Goal: Transaction & Acquisition: Purchase product/service

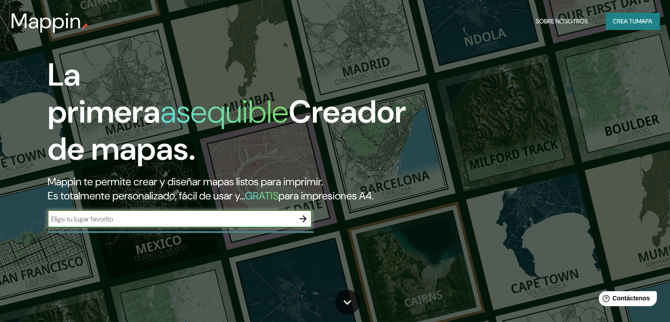
click at [146, 224] on input "text" at bounding box center [171, 219] width 247 height 10
click at [216, 224] on input "text" at bounding box center [171, 219] width 247 height 10
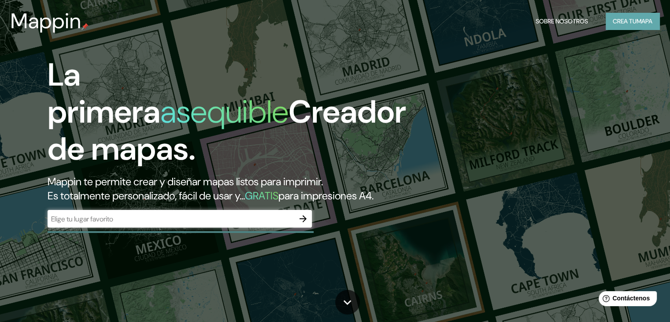
click at [625, 22] on font "Crea tu" at bounding box center [625, 21] width 24 height 8
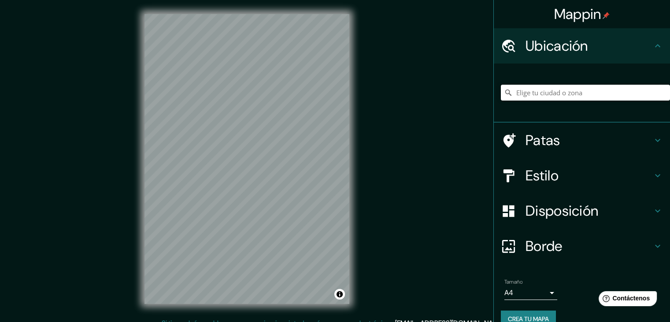
click at [545, 94] on input "Elige tu ciudad o zona" at bounding box center [585, 93] width 169 height 16
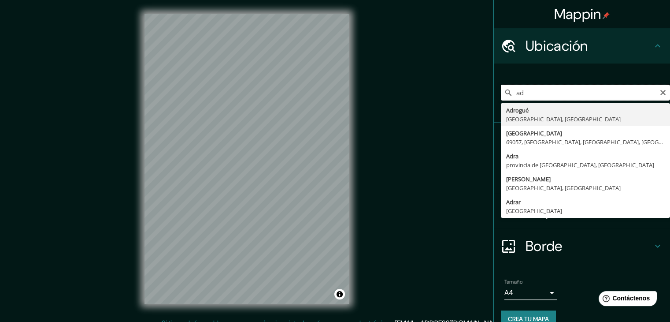
type input "a"
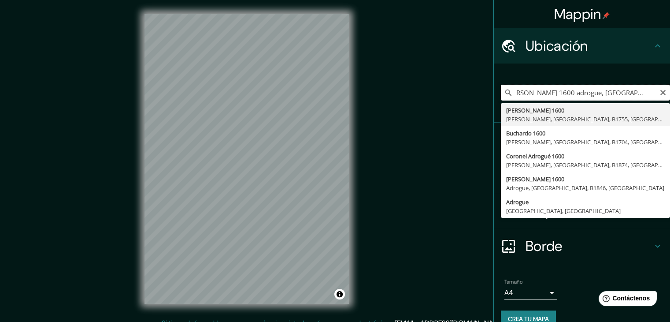
scroll to position [0, 11]
click at [574, 96] on input "[PERSON_NAME] 1600 adrogue, [GEOGRAPHIC_DATA] [GEOGRAPHIC_DATA]" at bounding box center [585, 93] width 169 height 16
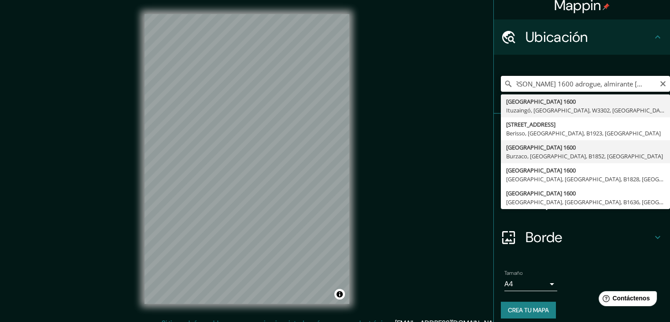
scroll to position [0, 0]
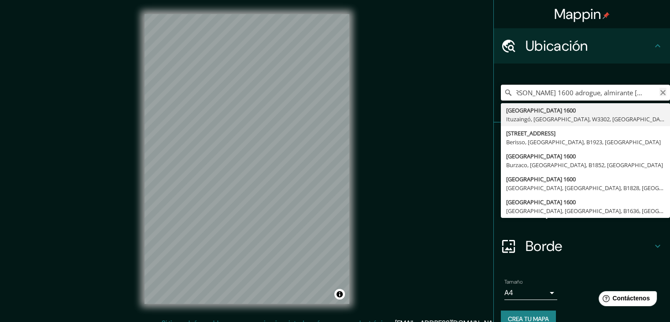
type input "[PERSON_NAME] 1600 adrogue, almirante [PERSON_NAME] [GEOGRAPHIC_DATA] [GEOGRAPH…"
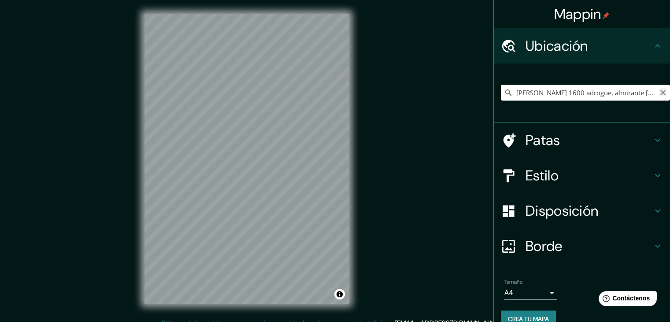
click at [659, 90] on icon "Claro" at bounding box center [662, 92] width 7 height 7
click at [626, 91] on input "Elige tu ciudad o zona" at bounding box center [585, 93] width 169 height 16
click at [649, 94] on input "[GEOGRAPHIC_DATA], Almirante Brown, [GEOGRAPHIC_DATA], N3385, [GEOGRAPHIC_DATA]" at bounding box center [585, 93] width 169 height 16
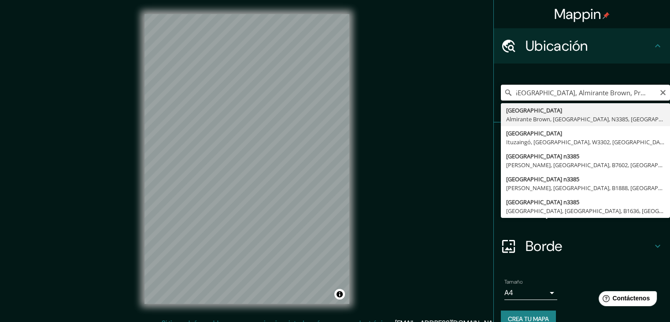
scroll to position [0, 0]
type input "[PERSON_NAME][STREET_ADDRESS][DATE][PERSON_NAME]"
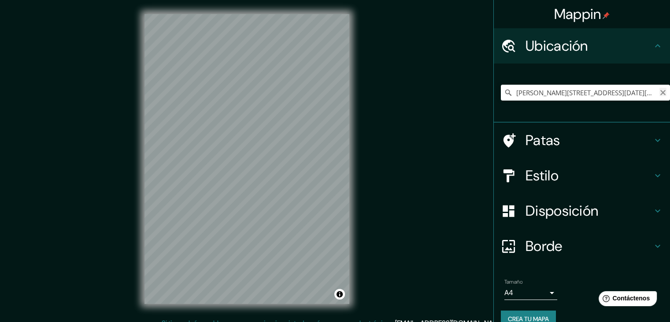
click at [659, 93] on icon "Claro" at bounding box center [662, 92] width 7 height 7
click at [599, 99] on input "[PERSON_NAME][STREET_ADDRESS][DATE][PERSON_NAME]" at bounding box center [585, 93] width 169 height 16
type input "[PERSON_NAME][STREET_ADDRESS][DATE][PERSON_NAME]"
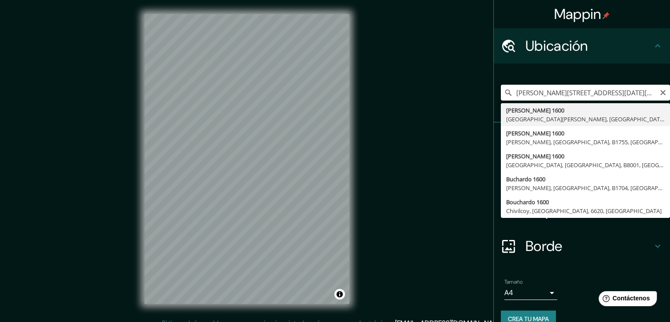
scroll to position [15, 0]
